Goal: Task Accomplishment & Management: Complete application form

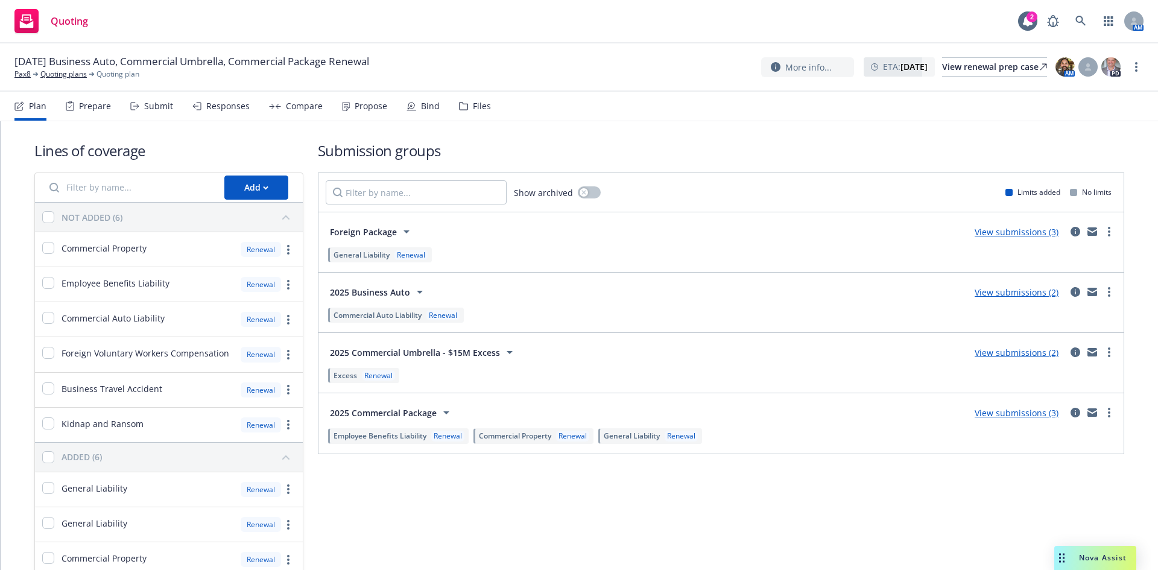
click at [223, 107] on div "Responses" at bounding box center [227, 106] width 43 height 10
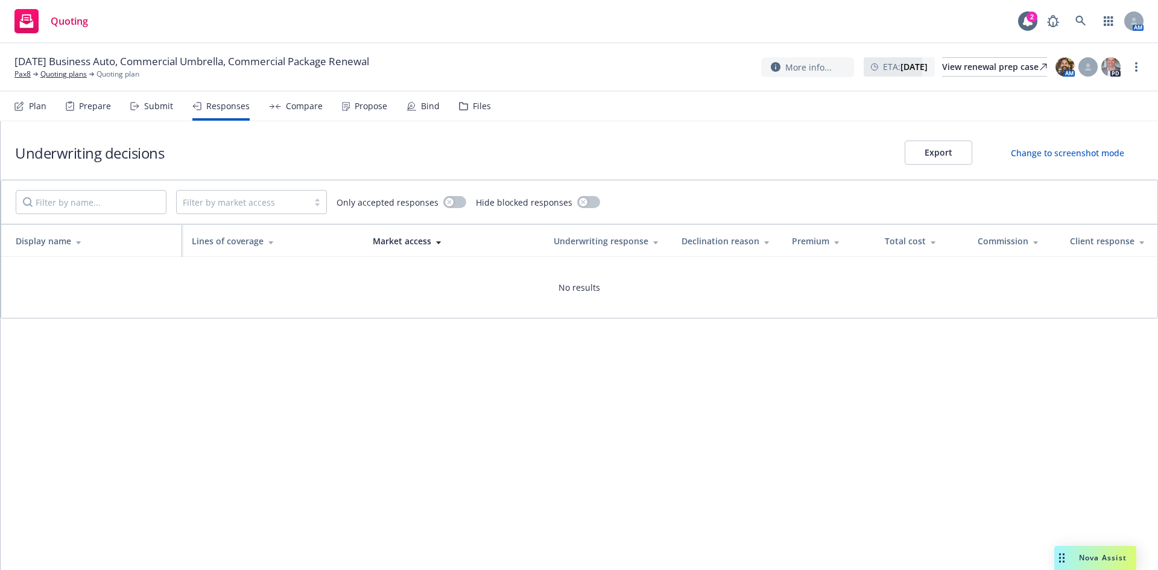
click at [312, 106] on div "Compare" at bounding box center [304, 106] width 37 height 10
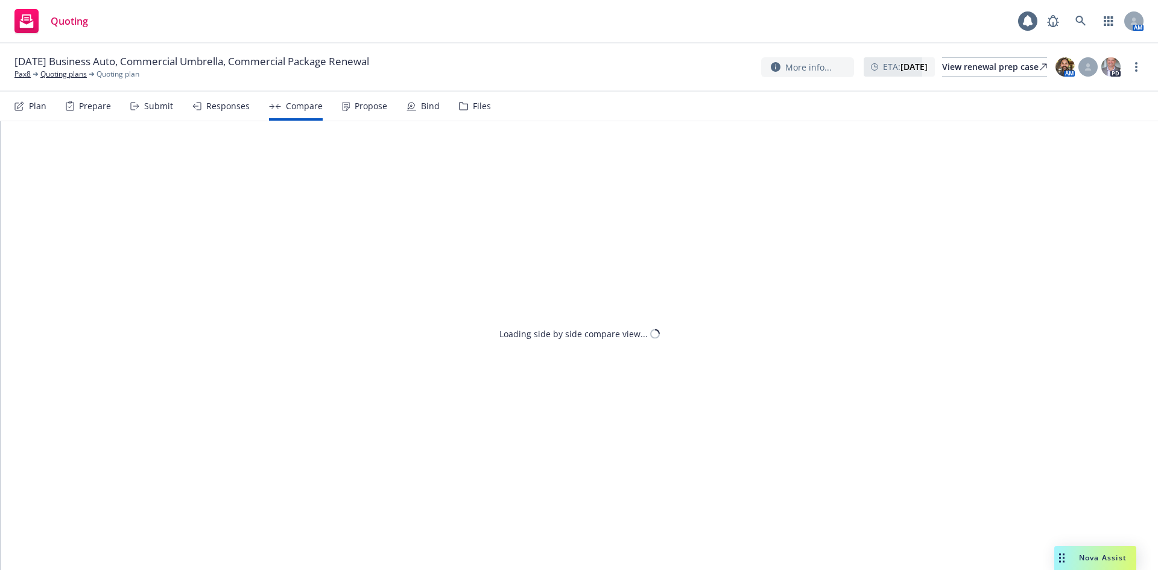
click at [150, 110] on div "Submit" at bounding box center [158, 106] width 29 height 10
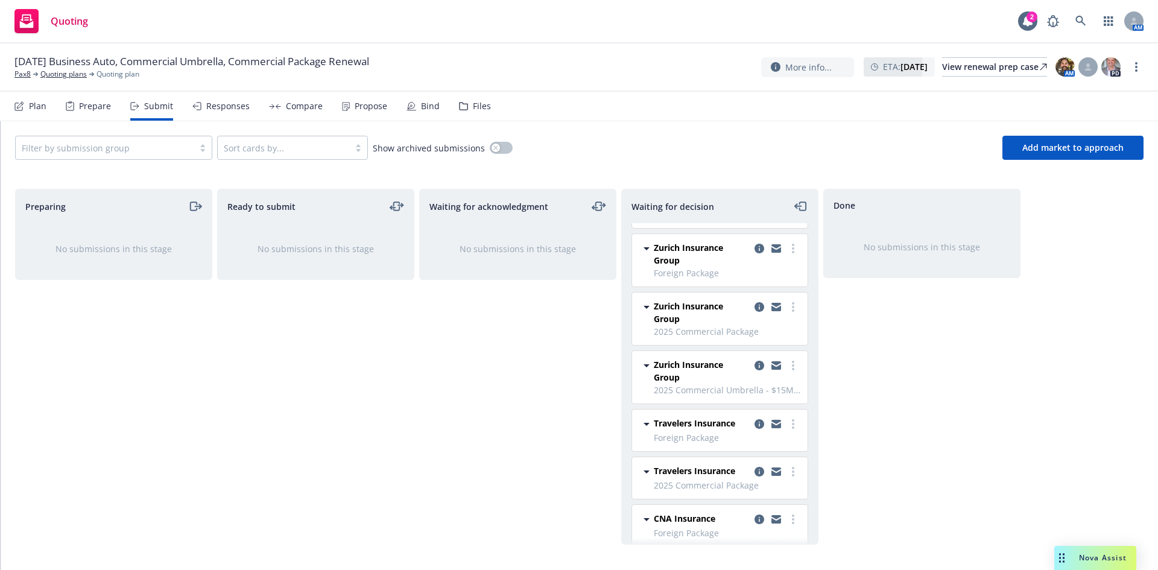
scroll to position [204, 0]
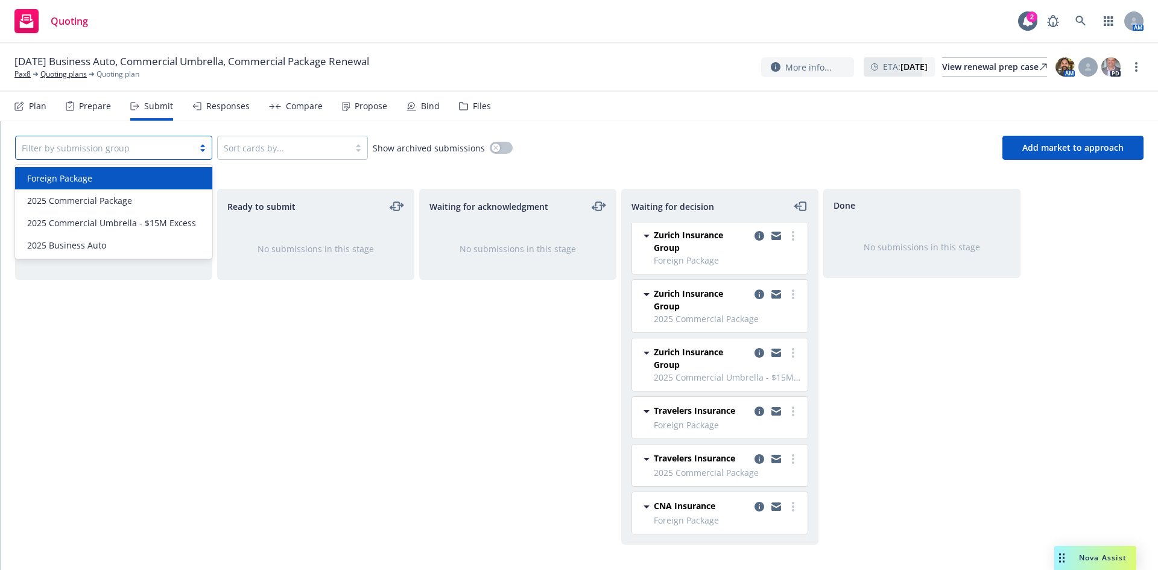
click at [149, 148] on div at bounding box center [105, 148] width 166 height 14
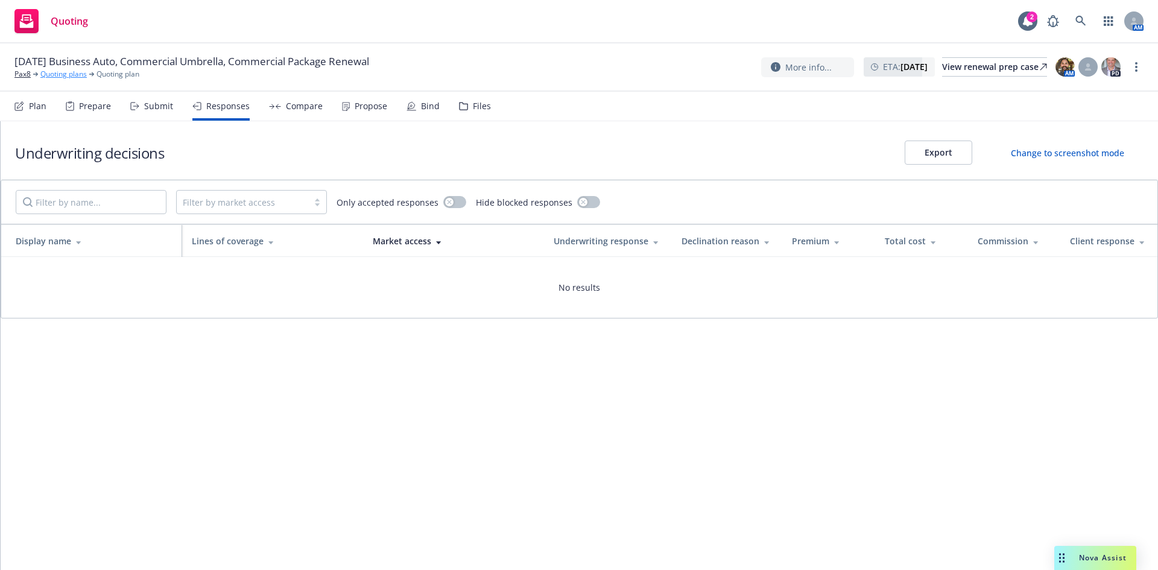
click at [64, 73] on link "Quoting plans" at bounding box center [63, 74] width 46 height 11
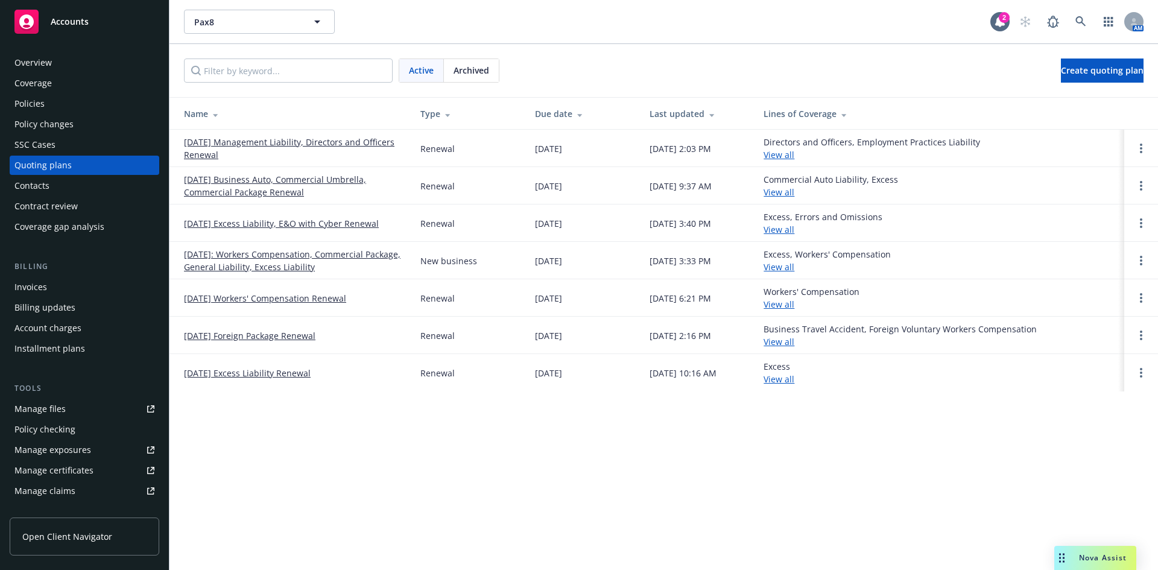
click at [285, 178] on link "[DATE] Business Auto, Commercial Umbrella, Commercial Package Renewal" at bounding box center [292, 185] width 217 height 25
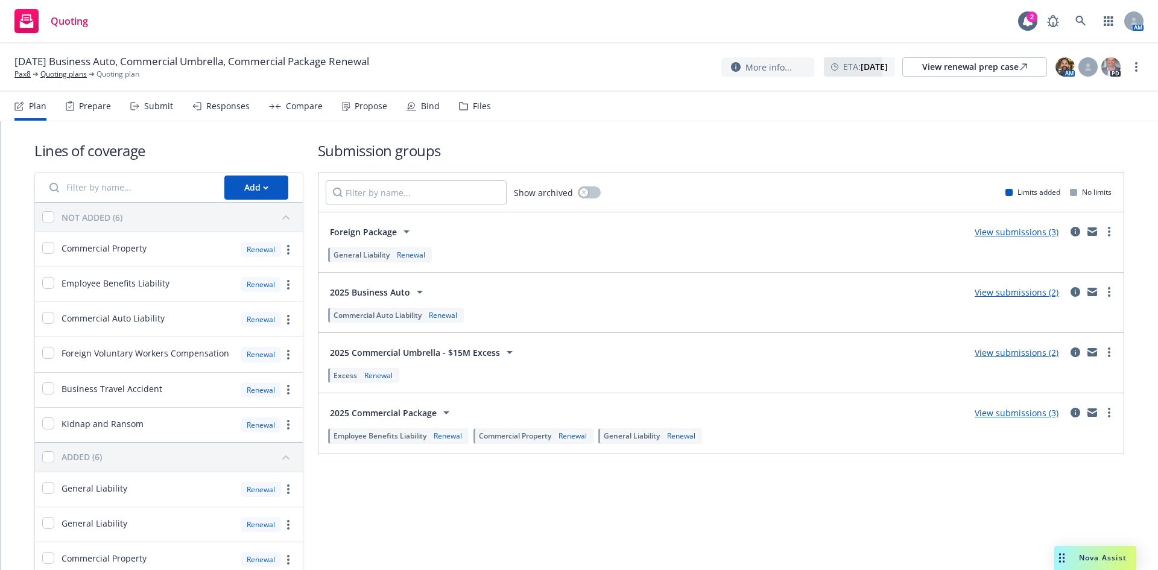
click at [153, 104] on div "Submit" at bounding box center [158, 106] width 29 height 10
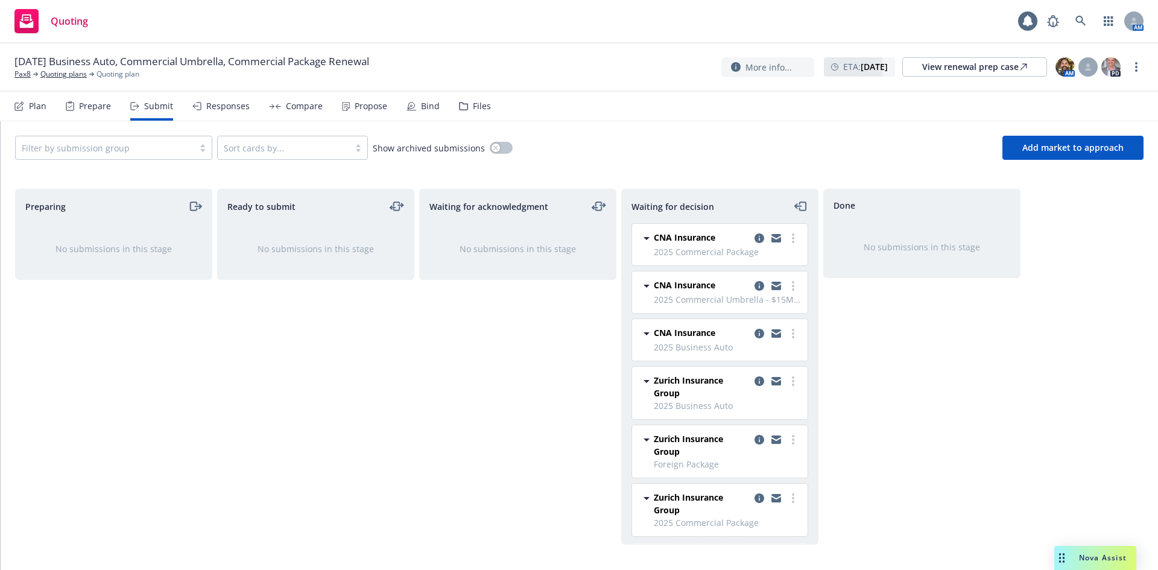
click at [155, 141] on div at bounding box center [105, 148] width 166 height 14
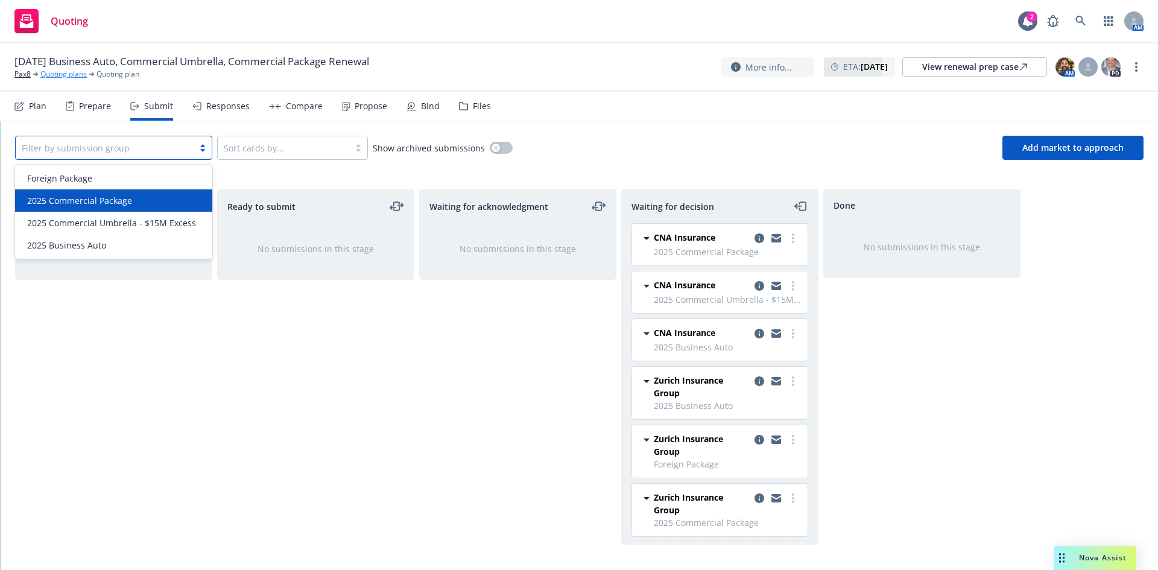
click at [62, 72] on link "Quoting plans" at bounding box center [63, 74] width 46 height 11
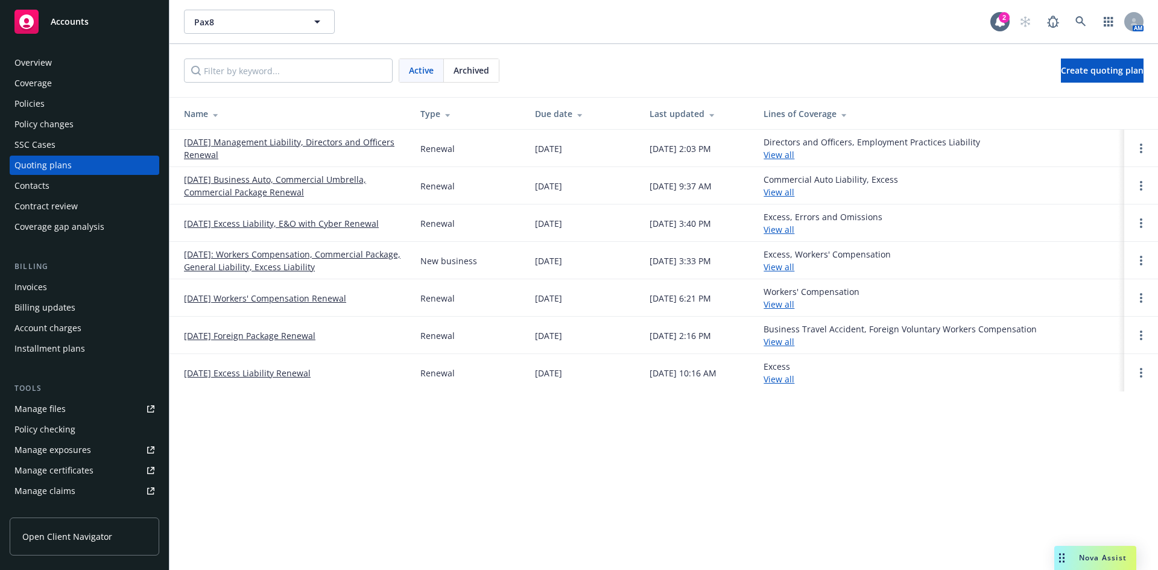
click at [271, 256] on link "11/01/2025: Workers Compensation, Commercial Package, General Liability, Excess…" at bounding box center [292, 260] width 217 height 25
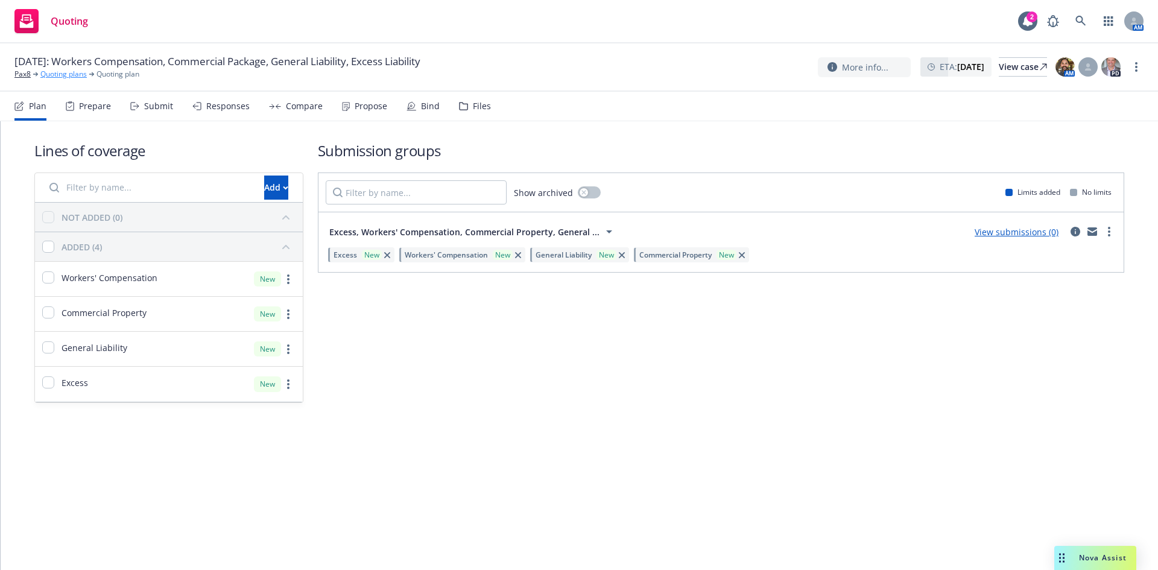
click at [65, 76] on link "Quoting plans" at bounding box center [63, 74] width 46 height 11
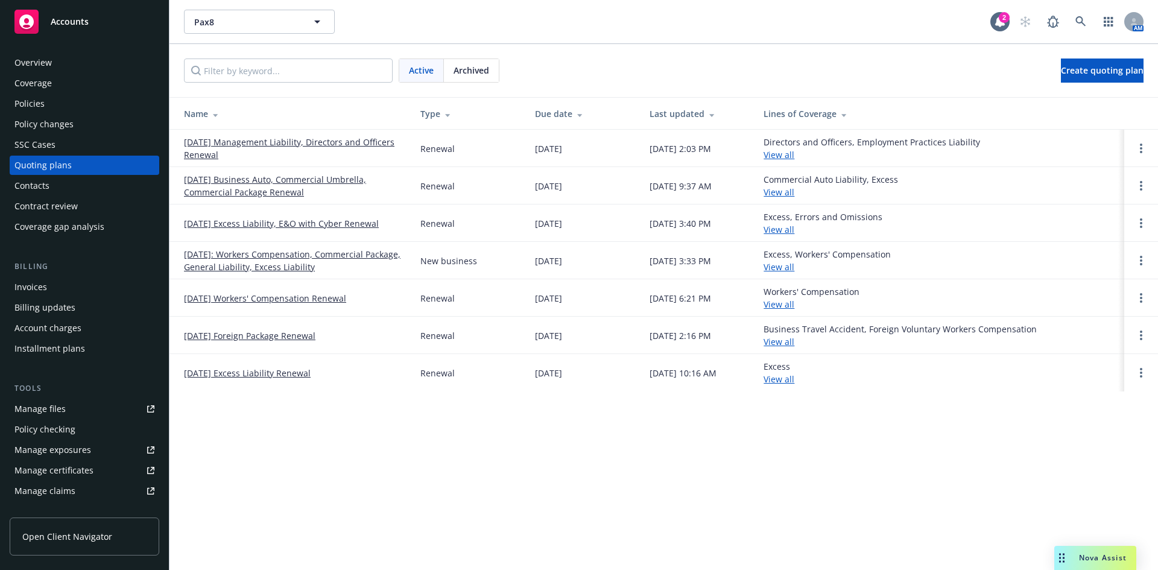
click at [271, 184] on link "[DATE] Business Auto, Commercial Umbrella, Commercial Package Renewal" at bounding box center [292, 185] width 217 height 25
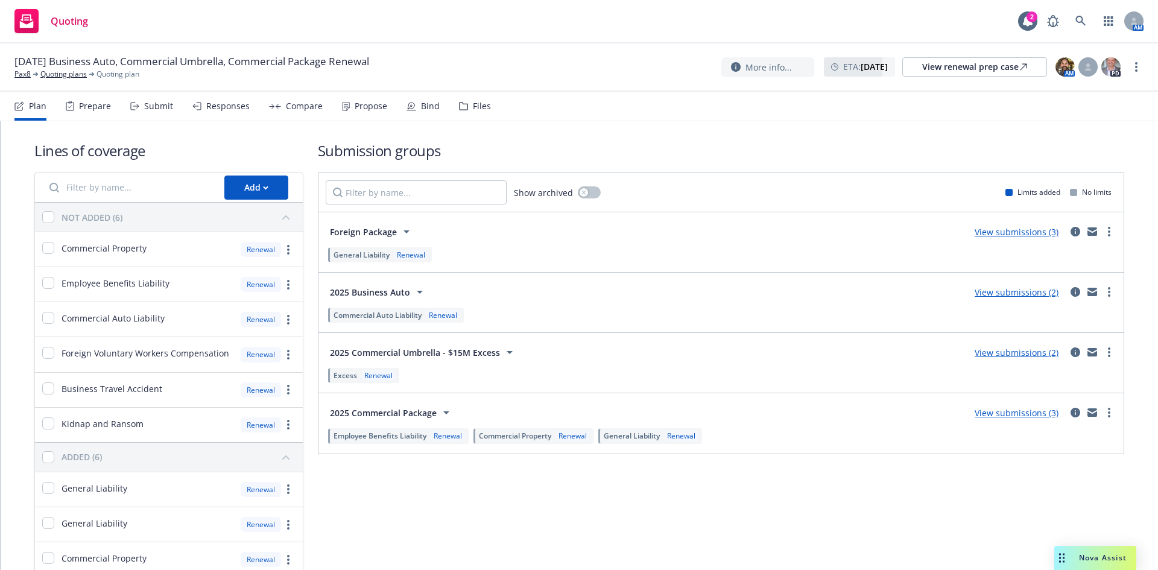
click at [156, 104] on div "Submit" at bounding box center [158, 106] width 29 height 10
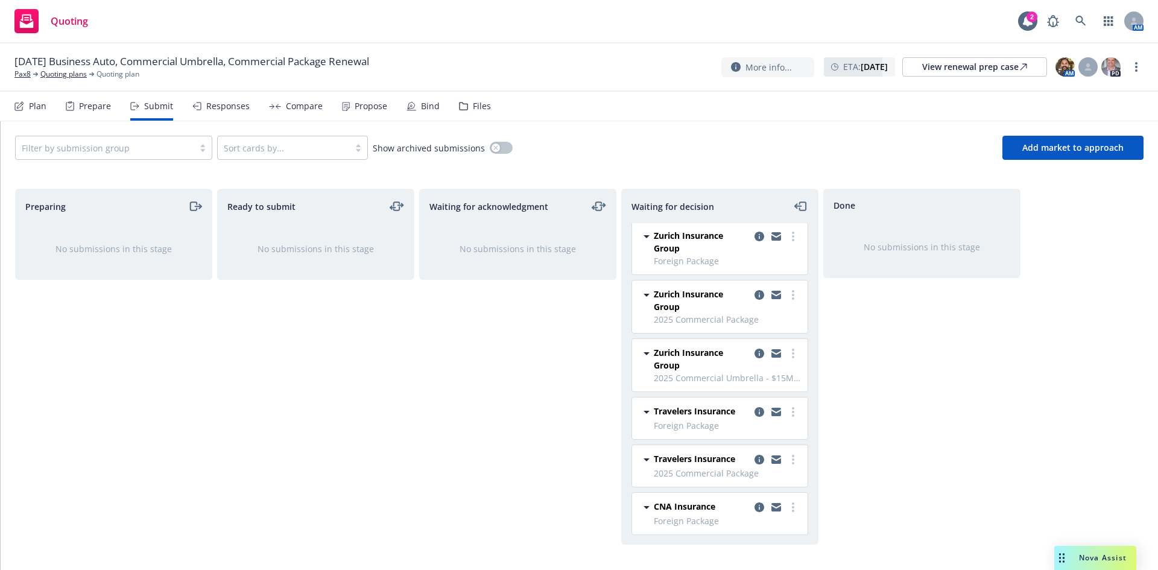
scroll to position [204, 0]
click at [64, 72] on link "Quoting plans" at bounding box center [63, 74] width 46 height 11
